Goal: Task Accomplishment & Management: Manage account settings

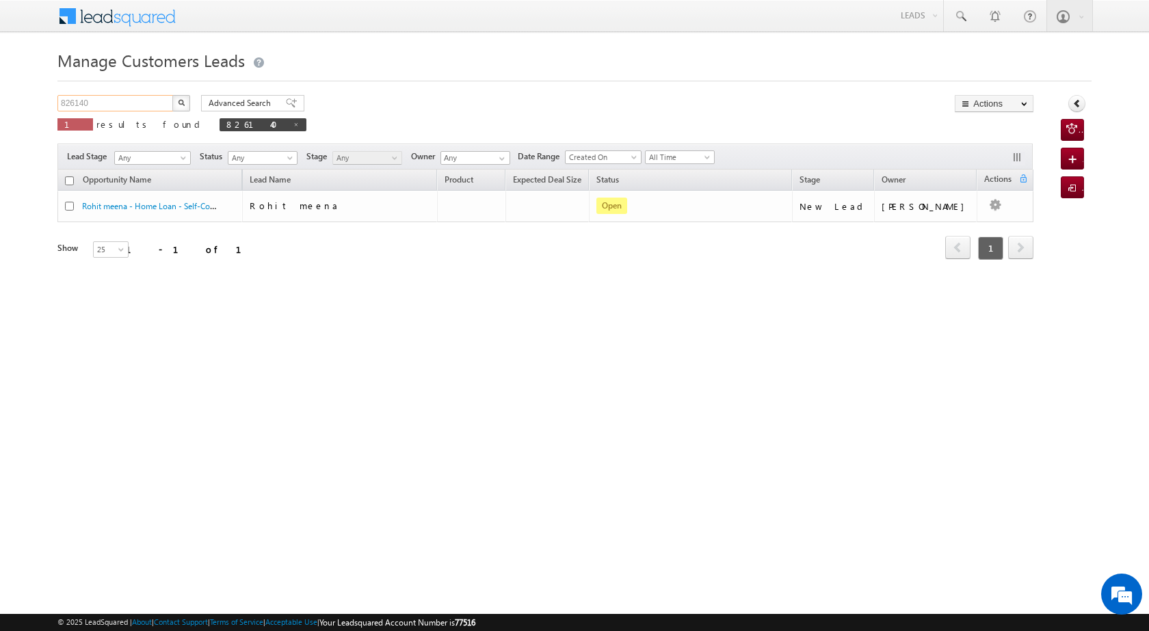
click at [122, 103] on input "826140" at bounding box center [115, 103] width 117 height 16
drag, startPoint x: 122, startPoint y: 103, endPoint x: 62, endPoint y: 103, distance: 60.2
click at [62, 103] on input "826140" at bounding box center [115, 103] width 117 height 16
paste input "32452"
type input "832452"
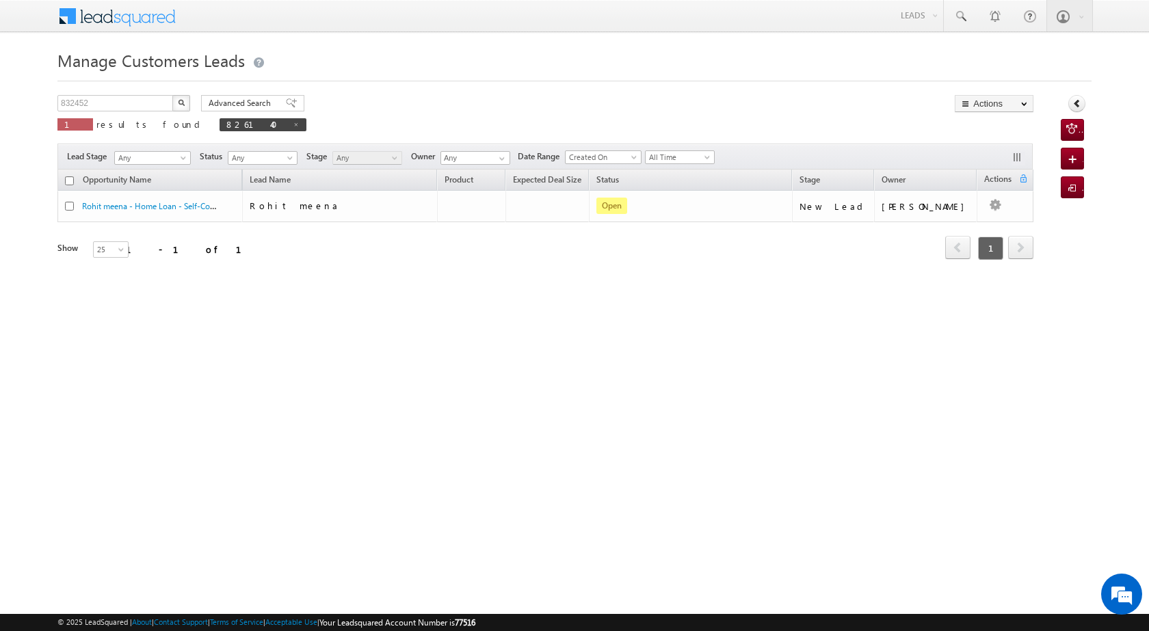
click at [182, 103] on img "button" at bounding box center [181, 102] width 7 height 7
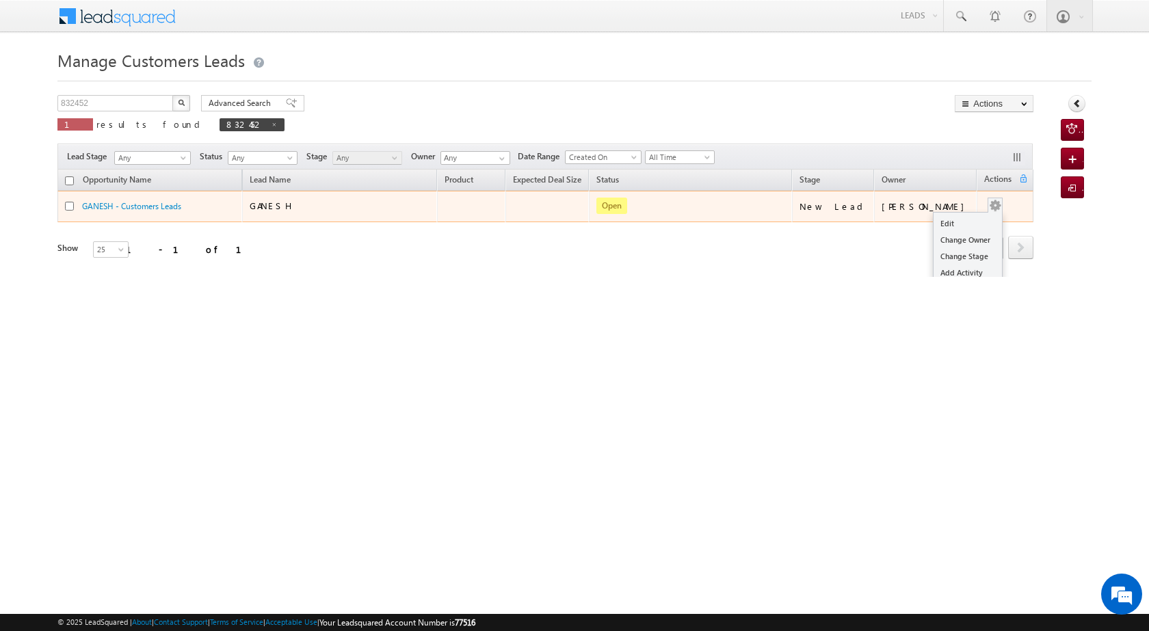
click at [1000, 206] on button "button" at bounding box center [995, 206] width 14 height 14
click at [946, 230] on link "Edit" at bounding box center [967, 223] width 68 height 16
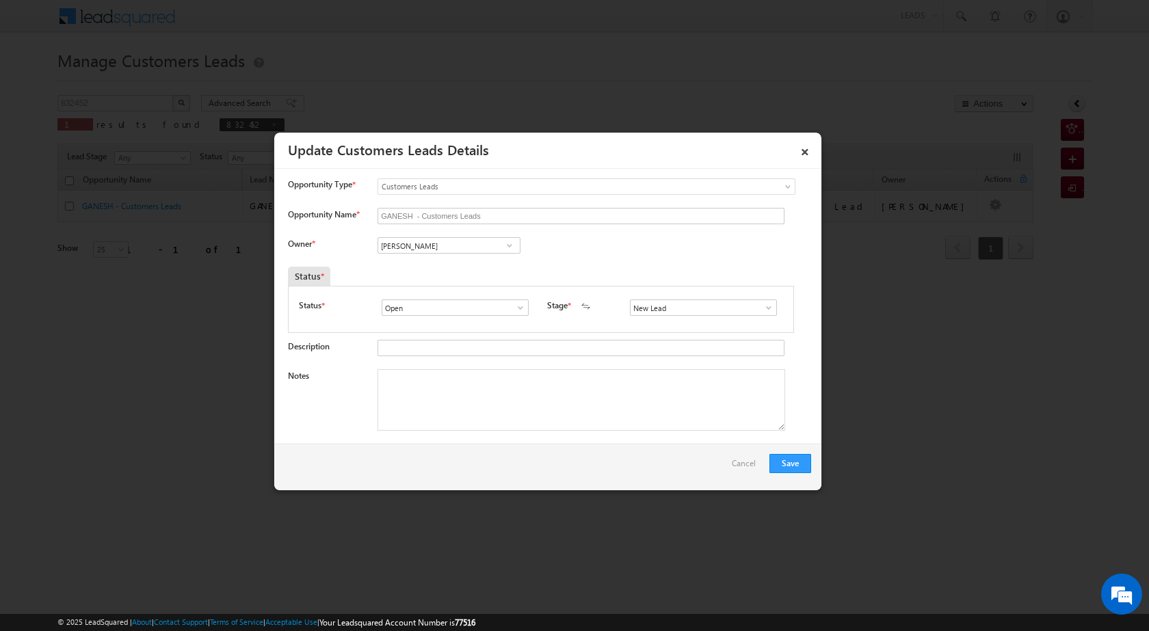
click at [508, 249] on span at bounding box center [509, 245] width 14 height 11
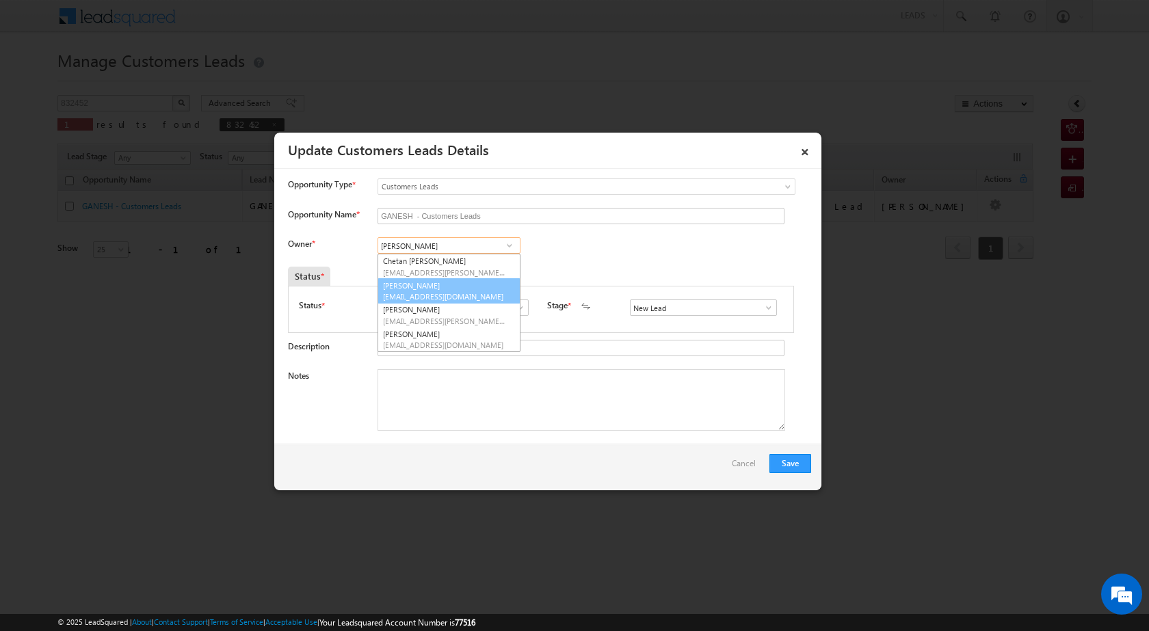
click at [485, 286] on link "[PERSON_NAME] [PERSON_NAME][EMAIL_ADDRESS][DOMAIN_NAME]" at bounding box center [448, 291] width 143 height 26
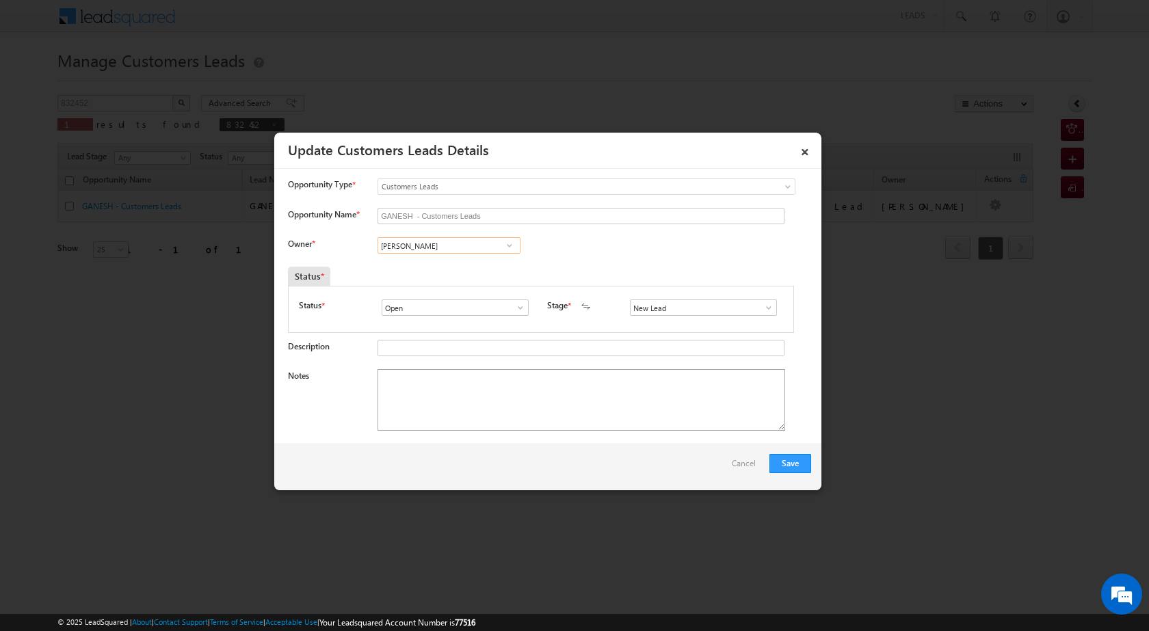
type input "[PERSON_NAME]"
click at [472, 413] on textarea "Notes" at bounding box center [580, 400] width 407 height 62
paste textarea "832452"
type textarea "8"
paste textarea "832452"
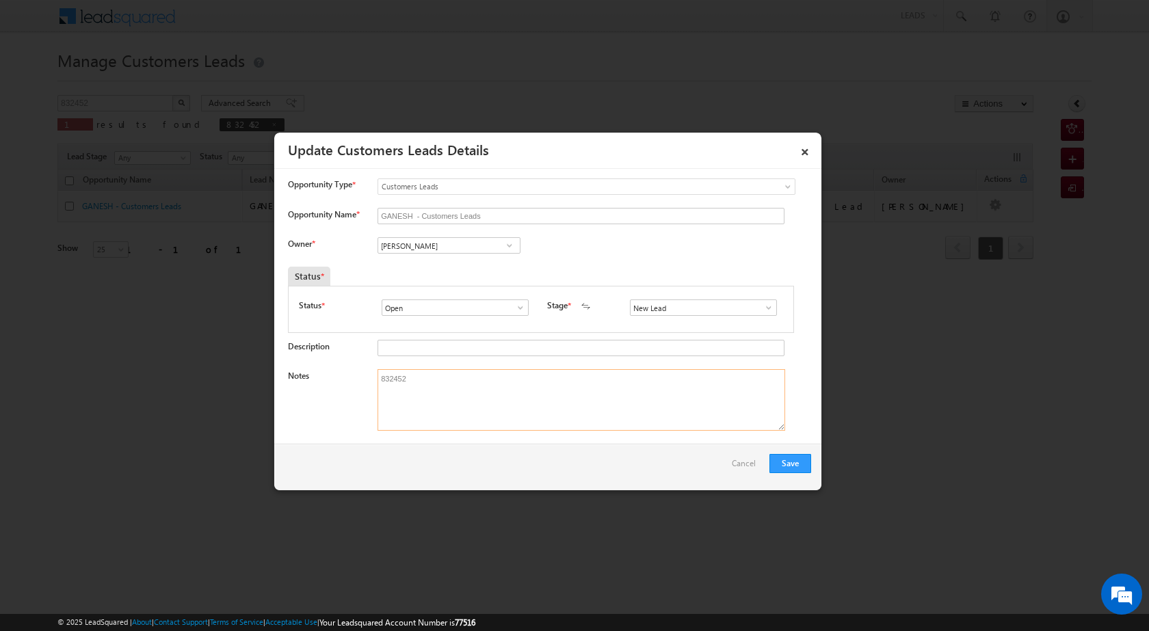
type textarea "832452"
click at [759, 301] on link at bounding box center [764, 308] width 17 height 14
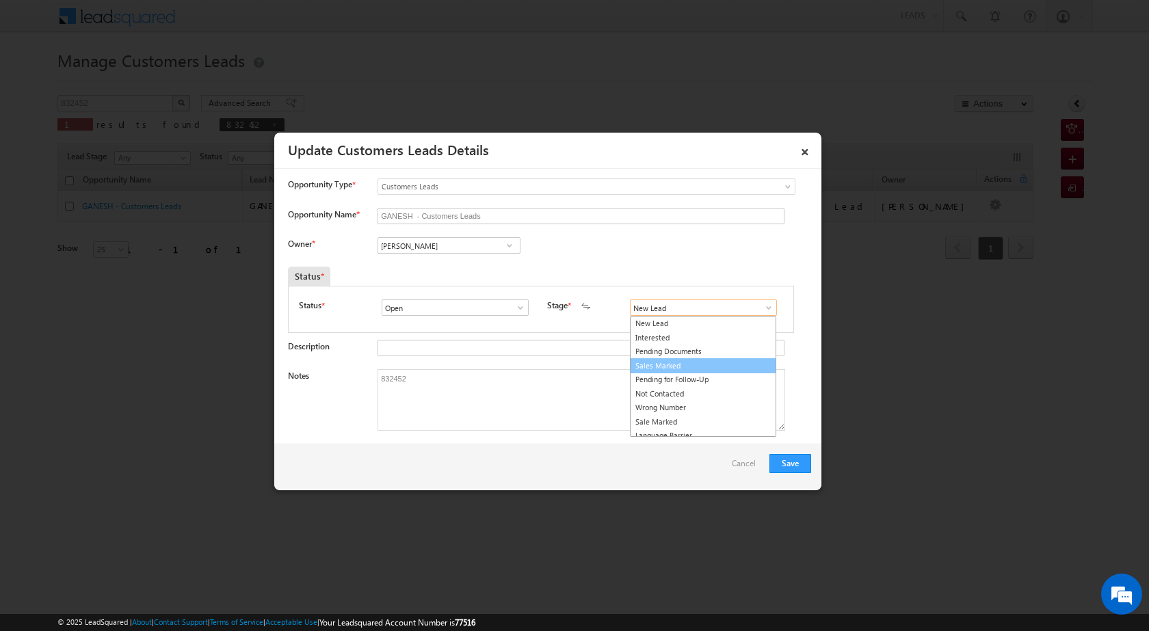
click at [699, 360] on link "Sales Marked" at bounding box center [703, 366] width 146 height 16
type input "Sales Marked"
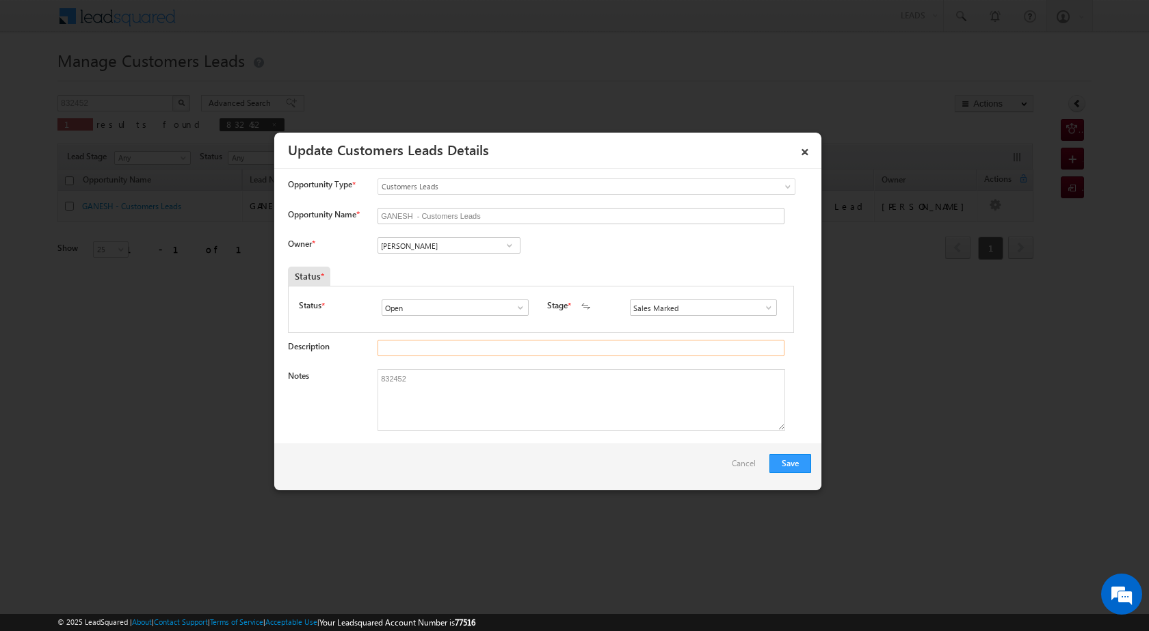
click at [454, 350] on input "Description" at bounding box center [580, 348] width 407 height 16
click at [455, 407] on textarea "832452" at bounding box center [580, 400] width 407 height 62
paste textarea "PROPERTY DOCS PV AVILUE 1 CR LOAN AMOUNT 50 LAC CIBIL 750 LOAN EMI 12 K WASHING…"
type textarea "832452PROPERTY DOCS PV AVILUE 1 CR LOAN AMOUNT 50 LAC CIBIL 750 LOAN EMI 12 K W…"
click at [795, 459] on button "Save" at bounding box center [790, 463] width 42 height 19
